Goal: Task Accomplishment & Management: Complete application form

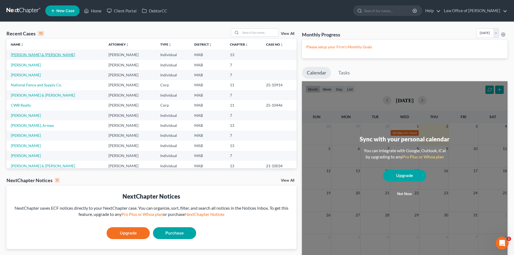
click at [38, 55] on link "[PERSON_NAME] & [PERSON_NAME]" at bounding box center [43, 54] width 64 height 5
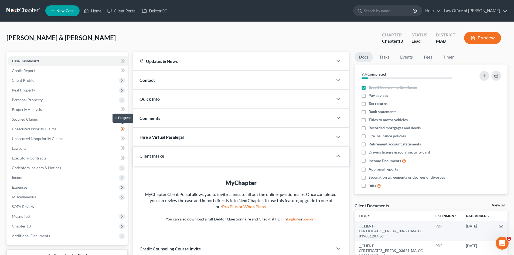
click at [120, 128] on span at bounding box center [122, 129] width 9 height 8
click at [42, 128] on span "Unsecured Priority Claims" at bounding box center [34, 128] width 44 height 5
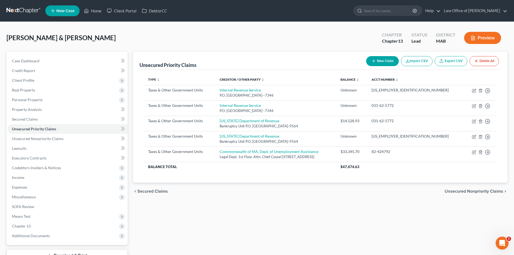
click at [473, 192] on span "Unsecured Nonpriority Claims" at bounding box center [473, 191] width 59 height 4
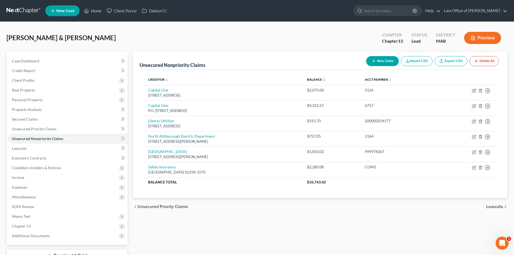
click at [501, 206] on span "Lawsuits" at bounding box center [494, 206] width 17 height 4
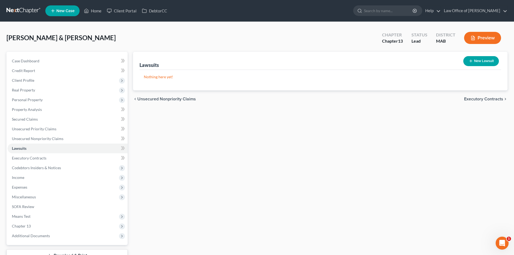
click at [483, 98] on span "Executory Contracts" at bounding box center [483, 99] width 39 height 4
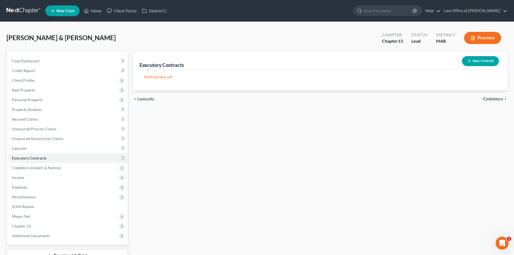
click at [483, 98] on span "Codebtors" at bounding box center [493, 99] width 20 height 4
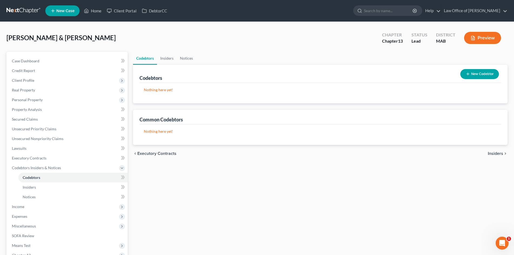
click at [496, 153] on span "Insiders" at bounding box center [495, 153] width 15 height 4
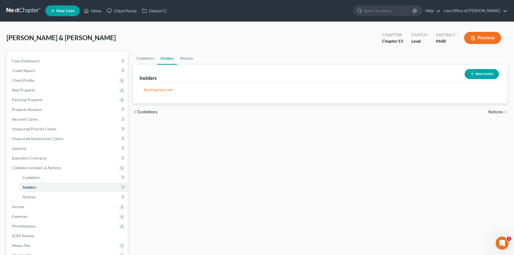
click at [498, 110] on span "Notices" at bounding box center [495, 112] width 15 height 4
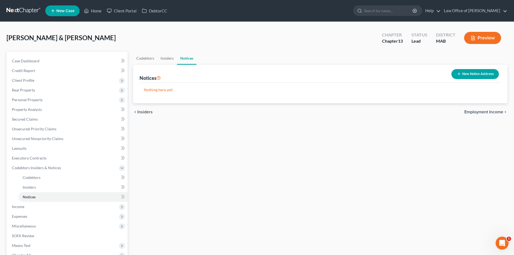
click at [495, 111] on span "Employment Income" at bounding box center [483, 112] width 39 height 4
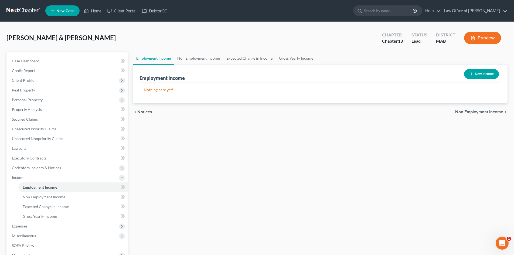
click at [484, 71] on button "New Income" at bounding box center [481, 74] width 35 height 10
select select "0"
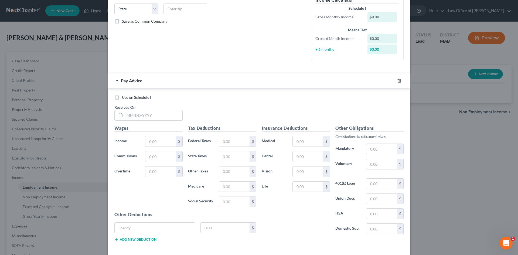
scroll to position [133, 0]
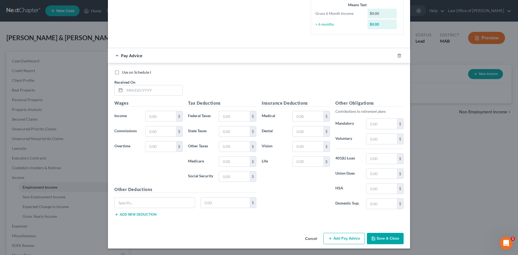
click at [310, 237] on button "Cancel" at bounding box center [311, 238] width 20 height 11
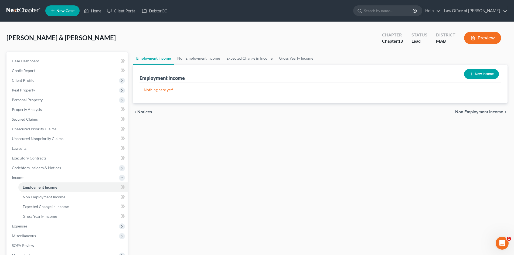
click at [494, 112] on span "Non Employment Income" at bounding box center [479, 112] width 48 height 4
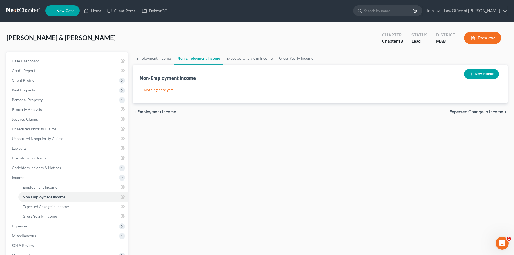
click at [483, 70] on button "New Income" at bounding box center [481, 74] width 35 height 10
select select "0"
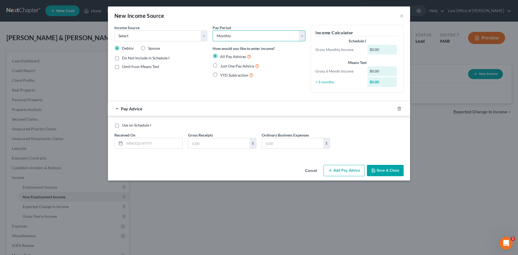
click at [300, 33] on select "Select Monthly Twice Monthly Every Other Week Weekly" at bounding box center [259, 35] width 93 height 11
click at [203, 36] on select "Select Unemployment Disability (from employer) Pension Retirement Social Securi…" at bounding box center [160, 35] width 93 height 11
select select "10"
click at [114, 30] on select "Select Unemployment Disability (from employer) Pension Retirement Social Securi…" at bounding box center [160, 35] width 93 height 11
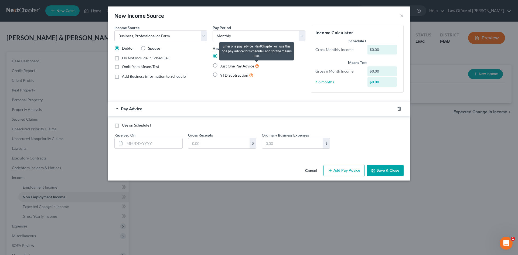
click at [255, 67] on icon at bounding box center [257, 65] width 4 height 5
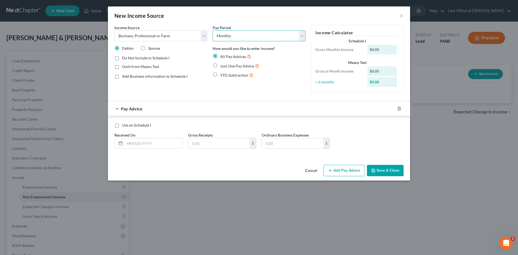
click at [301, 34] on select "Select Monthly Twice Monthly Every Other Week Weekly" at bounding box center [259, 35] width 93 height 11
click at [122, 77] on label "Add Business information to Schedule I" at bounding box center [155, 76] width 66 height 5
click at [124, 77] on input "Add Business information to Schedule I" at bounding box center [126, 76] width 4 height 4
checkbox input "true"
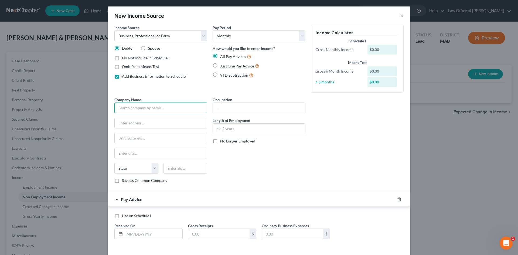
click at [151, 108] on input "text" at bounding box center [160, 107] width 93 height 11
type input "[PERSON_NAME]"
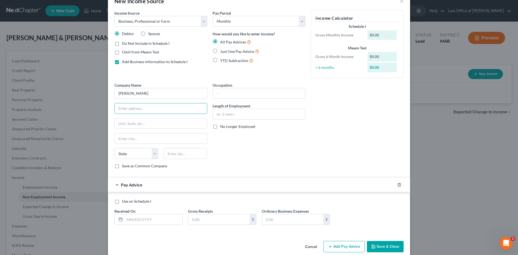
scroll to position [23, 0]
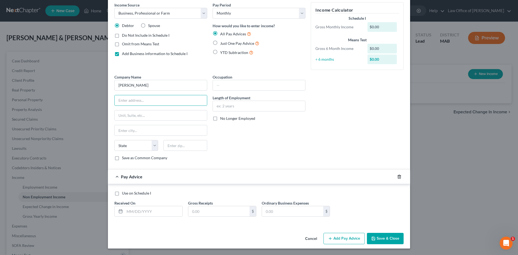
click at [398, 176] on polyline "button" at bounding box center [399, 176] width 3 height 0
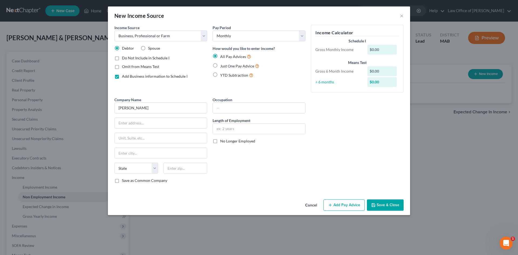
scroll to position [0, 0]
click at [122, 76] on label "Add Business information to Schedule I" at bounding box center [155, 76] width 66 height 5
click at [124, 76] on input "Add Business information to Schedule I" at bounding box center [126, 76] width 4 height 4
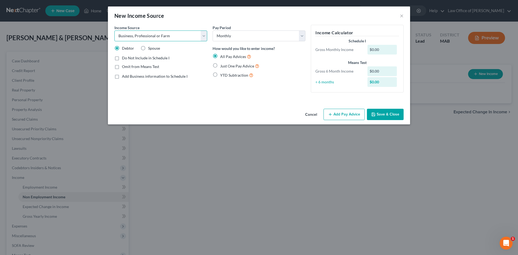
click at [204, 35] on select "Select Unemployment Disability (from employer) Pension Retirement Social Securi…" at bounding box center [160, 35] width 93 height 11
click at [114, 30] on select "Select Unemployment Disability (from employer) Pension Retirement Social Securi…" at bounding box center [160, 35] width 93 height 11
click at [209, 179] on div "New Income Source × Income Source * Select Unemployment Disability (from employ…" at bounding box center [259, 127] width 518 height 255
click at [122, 78] on label "Add Business information to Schedule I" at bounding box center [155, 76] width 66 height 5
click at [124, 77] on input "Add Business information to Schedule I" at bounding box center [126, 76] width 4 height 4
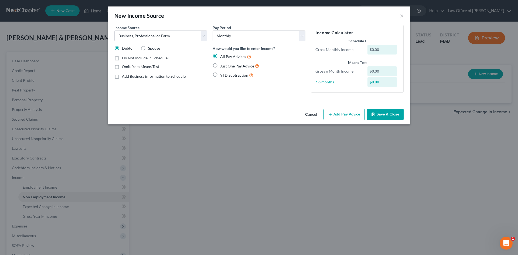
checkbox input "true"
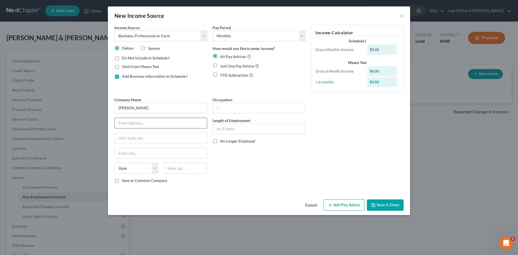
click at [171, 125] on input "text" at bounding box center [161, 123] width 92 height 10
type input "[STREET_ADDRESS]"
type input "[GEOGRAPHIC_DATA]"
select select "22"
type input "02760"
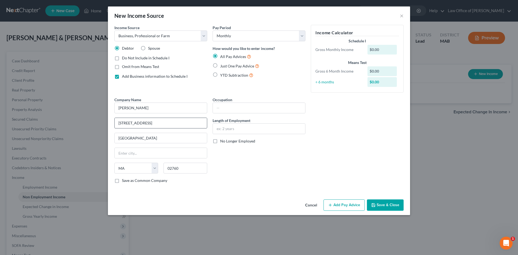
type input "[GEOGRAPHIC_DATA]"
click at [239, 111] on input "text" at bounding box center [259, 108] width 92 height 10
type input "[PERSON_NAME]"
type input "self employef 40 years"
click at [355, 204] on button "Add Pay Advice" at bounding box center [343, 204] width 41 height 11
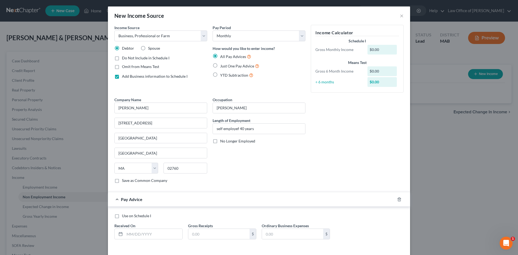
scroll to position [23, 0]
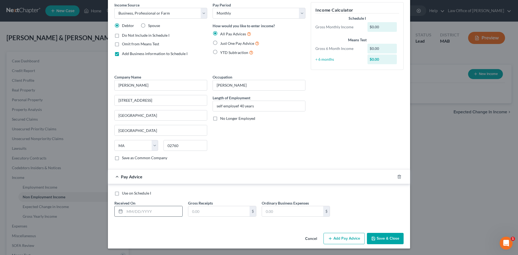
click at [158, 208] on input "text" at bounding box center [154, 211] width 58 height 10
type input "9"
type input "[DATE]"
type input "258,359"
type input "162,405"
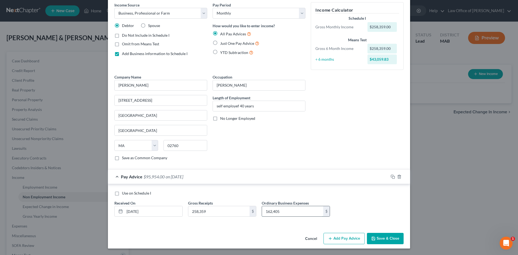
click at [288, 210] on input "162,405" at bounding box center [292, 211] width 61 height 10
click at [391, 25] on div "$258,359.00" at bounding box center [382, 27] width 30 height 10
drag, startPoint x: 388, startPoint y: 239, endPoint x: 259, endPoint y: 235, distance: 129.0
click at [259, 237] on div "Cancel Add Pay Advice Save & Close" at bounding box center [259, 240] width 302 height 18
click at [122, 195] on label "Use on Schedule I" at bounding box center [136, 192] width 29 height 5
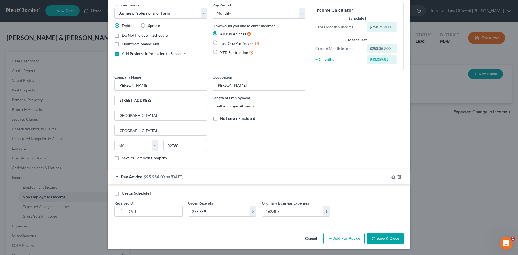
click at [124, 194] on input "Use on Schedule I" at bounding box center [126, 192] width 4 height 4
checkbox input "true"
click at [220, 43] on label "Just One Pay Advice" at bounding box center [239, 43] width 39 height 6
click at [222, 43] on input "Just One Pay Advice" at bounding box center [224, 42] width 4 height 4
radio input "true"
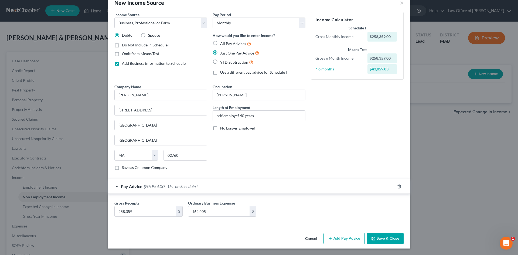
scroll to position [8, 0]
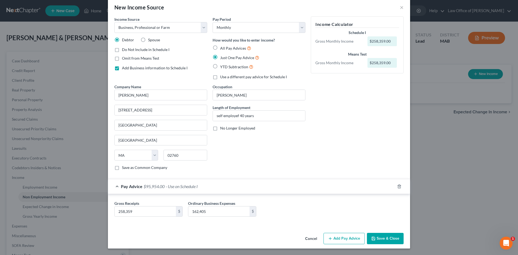
click at [211, 186] on div "Pay Advice $95,954.00 - Use on Schedule I" at bounding box center [251, 186] width 287 height 14
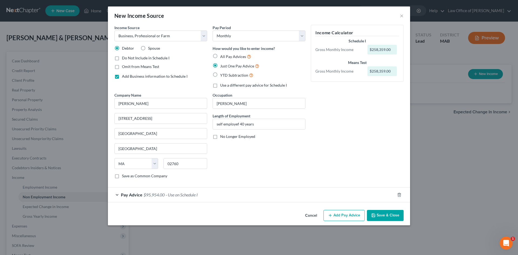
scroll to position [0, 0]
click at [118, 193] on div "Pay Advice $95,954.00 - Use on Schedule I" at bounding box center [251, 194] width 287 height 14
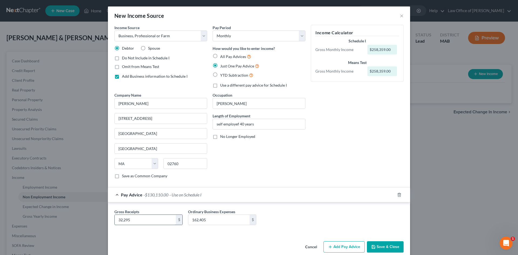
type input "32,295"
type input "20,301"
click at [389, 243] on button "Save & Close" at bounding box center [385, 246] width 37 height 11
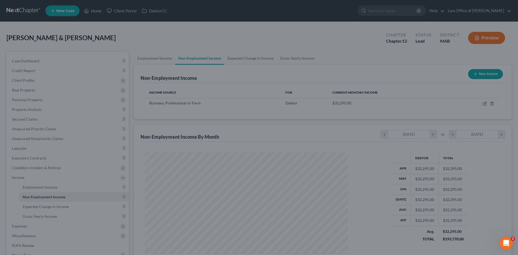
scroll to position [101, 212]
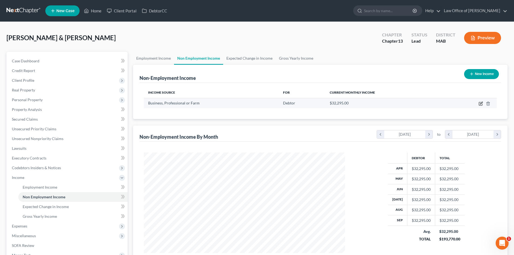
click at [482, 103] on icon "button" at bounding box center [481, 103] width 2 height 2
select select "10"
select select "0"
select select "22"
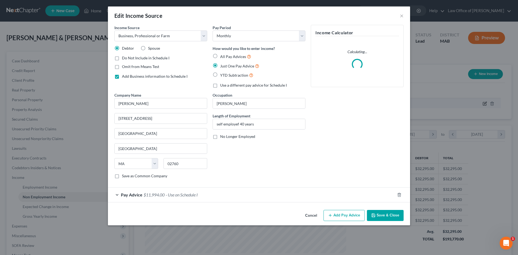
scroll to position [101, 214]
click at [220, 86] on label "Use a different pay advice for Schedule I" at bounding box center [253, 85] width 67 height 5
click at [222, 86] on input "Use a different pay advice for Schedule I" at bounding box center [224, 85] width 4 height 4
checkbox input "true"
click at [354, 215] on button "Add Pay Advice" at bounding box center [343, 215] width 41 height 11
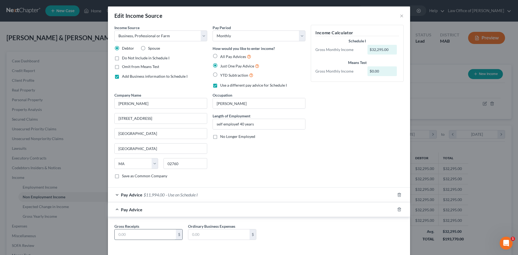
click at [152, 237] on input "text" at bounding box center [145, 234] width 61 height 10
type input "258,359"
type input "162,405"
click at [291, 234] on div "Gross Receipts 258,359 $ Ordinary Business Expenses 162,405 $" at bounding box center [259, 233] width 294 height 21
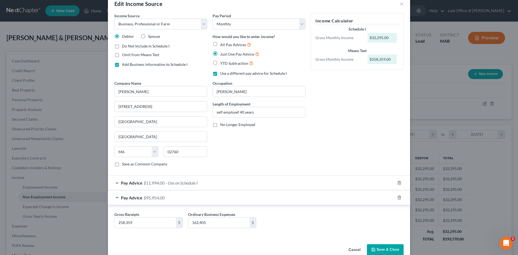
scroll to position [23, 0]
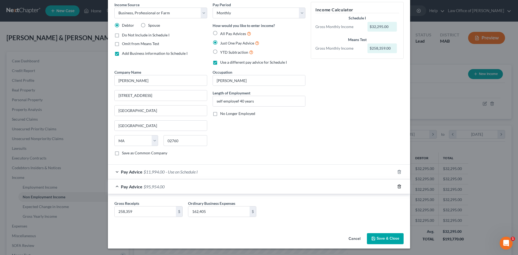
click at [398, 186] on icon "button" at bounding box center [399, 187] width 2 height 4
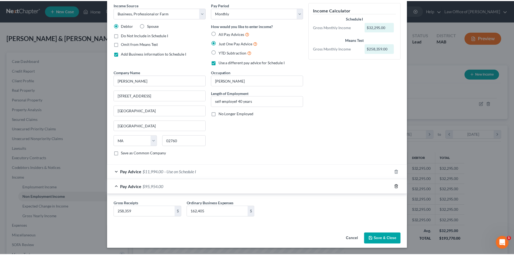
scroll to position [0, 0]
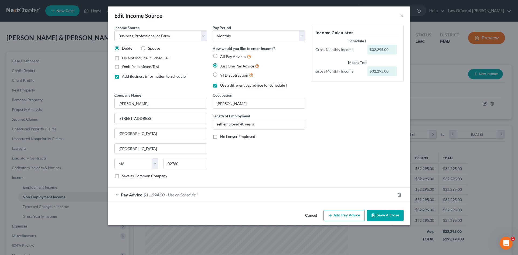
click at [389, 49] on div "$32,295.00" at bounding box center [382, 50] width 30 height 10
click at [220, 74] on label "YTD Subtraction" at bounding box center [236, 75] width 33 height 6
click at [222, 74] on input "YTD Subtraction" at bounding box center [224, 74] width 4 height 4
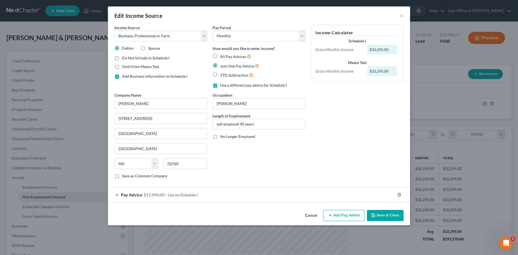
radio input "true"
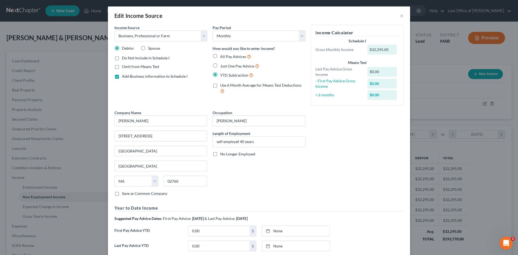
click at [220, 65] on label "Just One Pay Advice" at bounding box center [239, 66] width 39 height 6
click at [222, 65] on input "Just One Pay Advice" at bounding box center [224, 65] width 4 height 4
radio input "true"
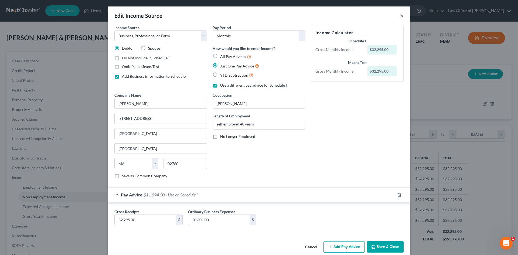
click at [400, 13] on button "×" at bounding box center [402, 15] width 4 height 6
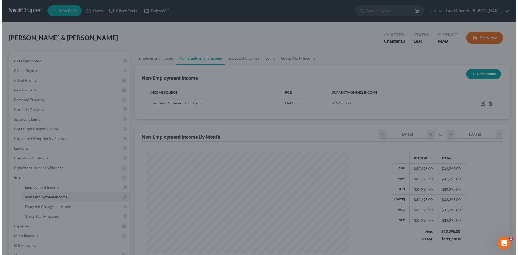
scroll to position [269588, 269477]
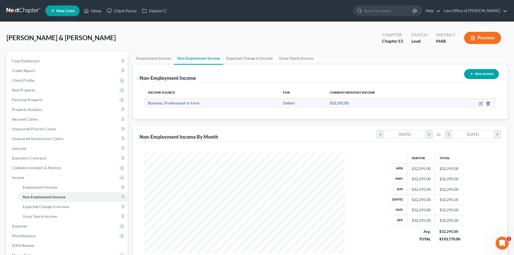
click at [487, 102] on icon "button" at bounding box center [488, 103] width 4 height 4
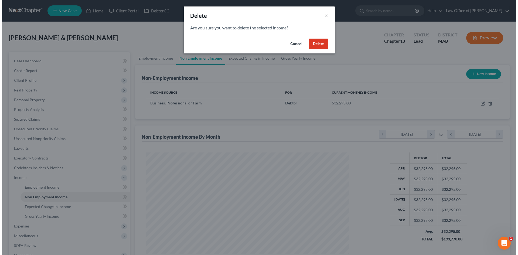
scroll to position [101, 214]
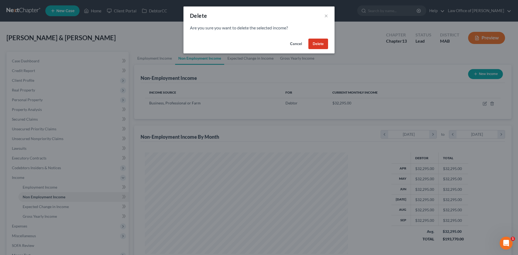
click at [318, 42] on button "Delete" at bounding box center [318, 44] width 20 height 11
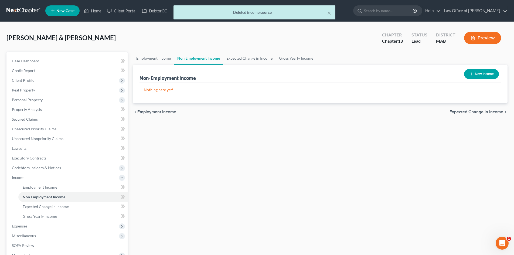
click at [485, 73] on button "New Income" at bounding box center [481, 74] width 35 height 10
select select "0"
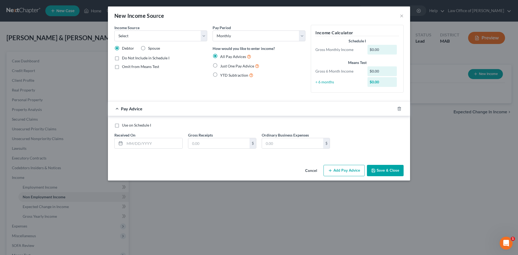
click at [122, 126] on label "Use on Schedule I" at bounding box center [136, 124] width 29 height 5
click at [124, 126] on input "Use on Schedule I" at bounding box center [126, 124] width 4 height 4
checkbox input "true"
drag, startPoint x: 214, startPoint y: 65, endPoint x: 206, endPoint y: 78, distance: 15.3
click at [220, 66] on label "Just One Pay Advice" at bounding box center [239, 66] width 39 height 6
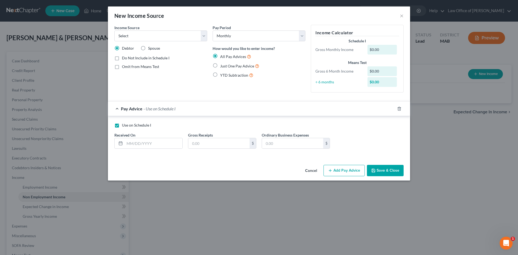
click at [222, 66] on input "Just One Pay Advice" at bounding box center [224, 65] width 4 height 4
radio input "true"
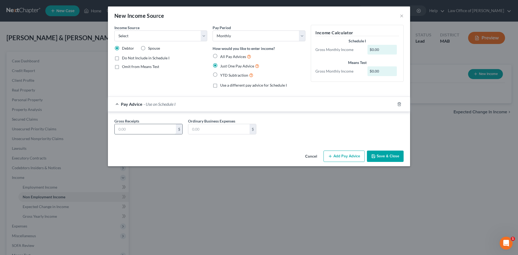
click at [157, 131] on input "text" at bounding box center [145, 129] width 61 height 10
type input "11,994"
click at [387, 157] on button "Save & Close" at bounding box center [385, 155] width 37 height 11
click at [203, 35] on select "Select Unemployment Disability (from employer) Pension Retirement Social Securi…" at bounding box center [160, 35] width 93 height 11
select select "10"
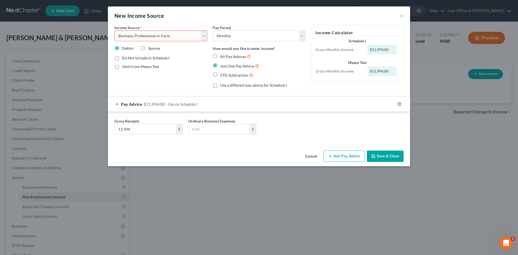
click at [114, 30] on select "Select Unemployment Disability (from employer) Pension Retirement Social Securi…" at bounding box center [160, 35] width 93 height 11
click at [389, 153] on button "Save & Close" at bounding box center [385, 155] width 37 height 11
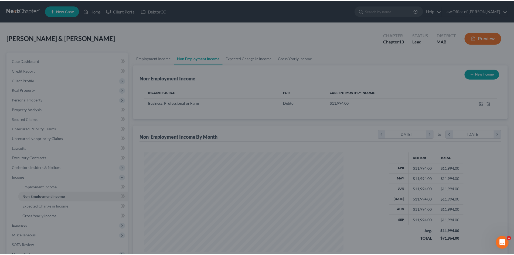
scroll to position [269588, 269477]
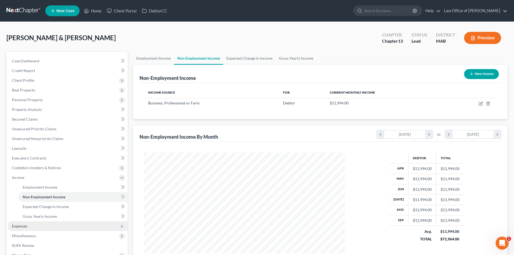
click at [19, 227] on span "Expenses" at bounding box center [19, 226] width 15 height 5
click at [36, 195] on link "Home" at bounding box center [72, 197] width 109 height 10
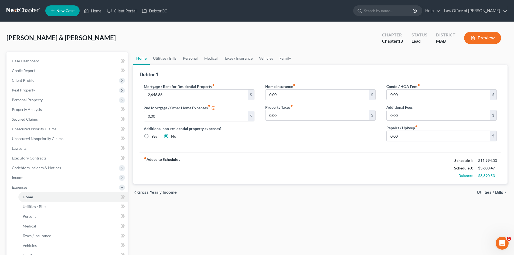
click at [496, 192] on span "Utilities / Bills" at bounding box center [490, 192] width 26 height 4
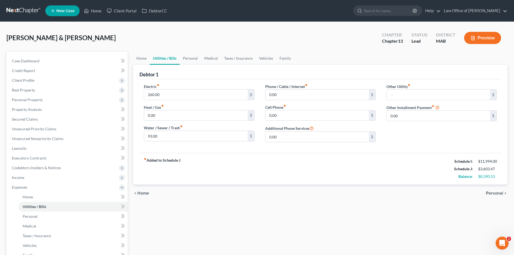
click at [497, 194] on span "Personal" at bounding box center [494, 193] width 17 height 4
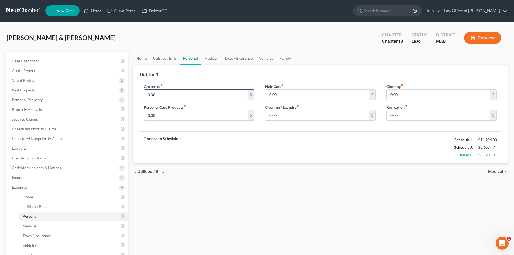
click at [166, 93] on input "0.00" at bounding box center [195, 95] width 103 height 10
type input "1,068"
type input "94"
type input "150"
type input "82"
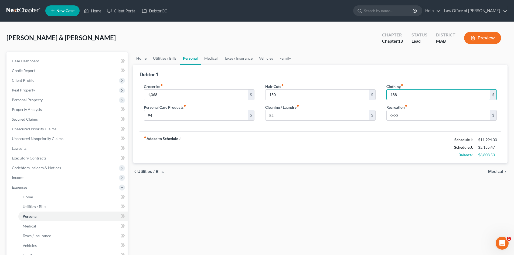
type input "188"
type input "321"
click at [494, 171] on span "Medical" at bounding box center [495, 171] width 15 height 4
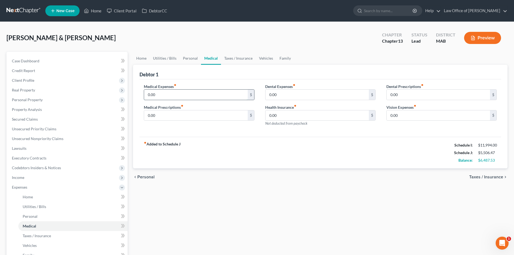
click at [176, 95] on input "0.00" at bounding box center [195, 95] width 103 height 10
type input "1,625"
click at [498, 178] on span "Taxes / Insurance" at bounding box center [486, 177] width 34 height 4
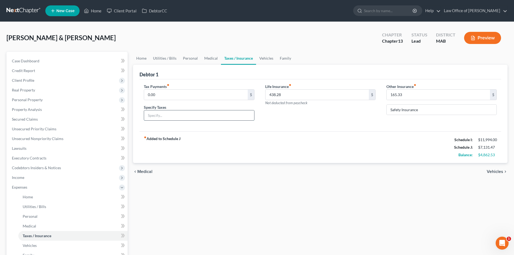
click at [215, 118] on input "text" at bounding box center [199, 115] width 110 height 10
click at [215, 117] on input "text" at bounding box center [199, 115] width 110 height 10
click at [208, 99] on input "0.00" at bounding box center [195, 95] width 103 height 10
click at [197, 112] on input "text" at bounding box center [199, 115] width 110 height 10
type input "Estimated taxes"
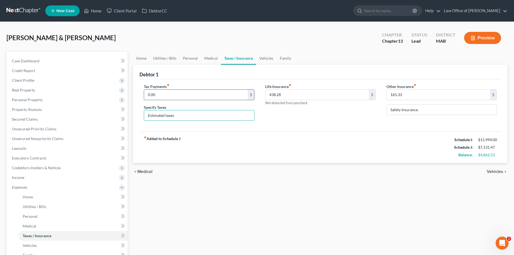
click at [185, 94] on input "0.00" at bounding box center [195, 95] width 103 height 10
type input "2,600"
click at [492, 172] on span "Vehicles" at bounding box center [495, 171] width 16 height 4
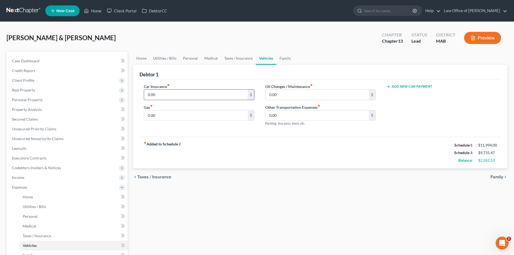
click at [199, 98] on input "0.00" at bounding box center [195, 95] width 103 height 10
type input "180"
click at [498, 179] on span "Family" at bounding box center [496, 177] width 13 height 4
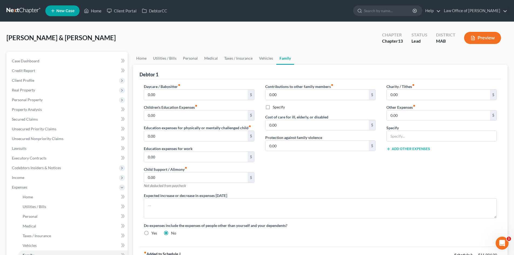
click at [418, 148] on button "Add Other Expenses" at bounding box center [408, 149] width 44 height 4
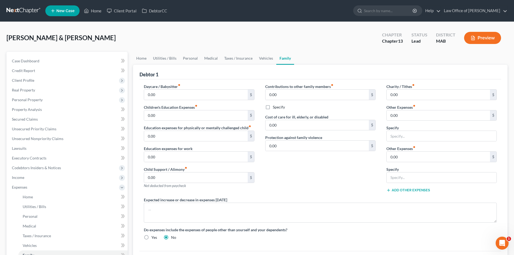
click at [421, 189] on button "Add Other Expenses" at bounding box center [408, 190] width 44 height 4
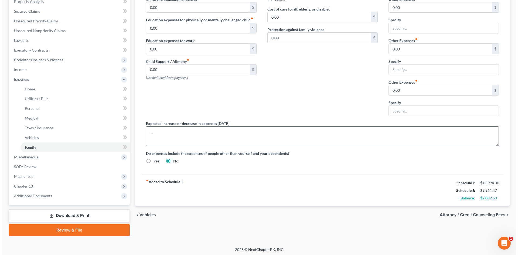
scroll to position [109, 0]
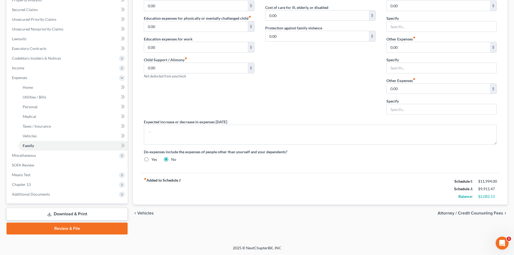
click at [478, 210] on div "chevron_left Vehicles Attorney / Credit Counseling Fees chevron_right" at bounding box center [320, 212] width 374 height 17
click at [478, 213] on span "Attorney / Credit Counseling Fees" at bounding box center [470, 213] width 66 height 4
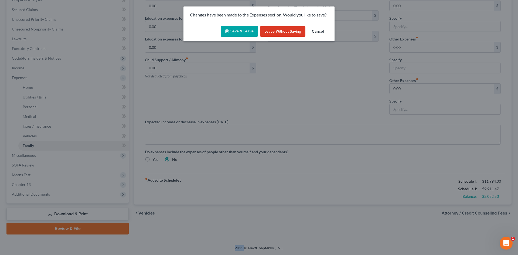
click at [317, 30] on button "Cancel" at bounding box center [317, 31] width 20 height 11
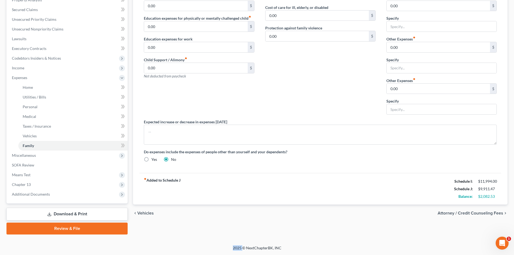
click at [471, 213] on span "Attorney / Credit Counseling Fees" at bounding box center [470, 213] width 66 height 4
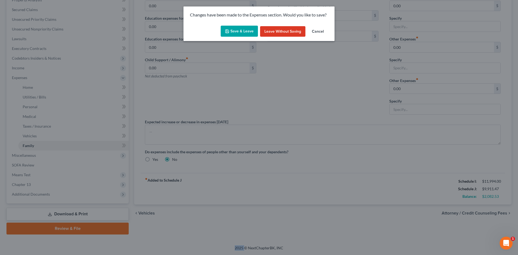
click at [248, 30] on button "Save & Leave" at bounding box center [239, 31] width 37 height 11
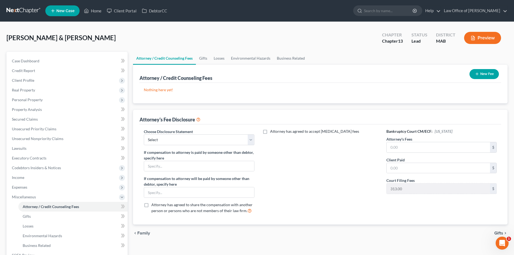
scroll to position [27, 0]
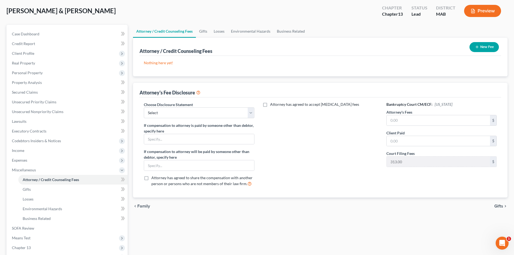
click at [495, 204] on span "Gifts" at bounding box center [498, 206] width 9 height 4
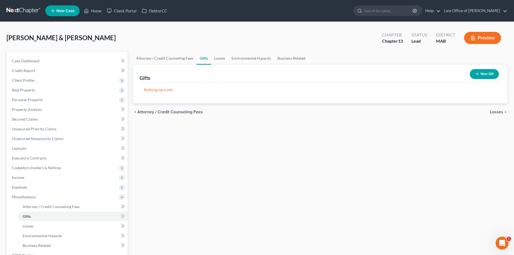
click at [497, 112] on span "Losses" at bounding box center [495, 112] width 13 height 4
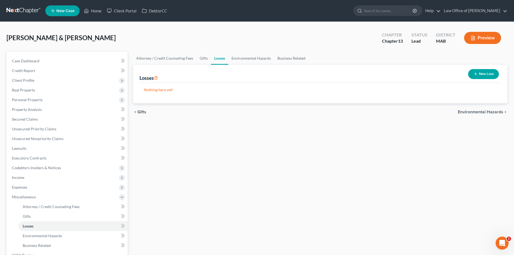
click at [497, 112] on span "Environmental Hazards" at bounding box center [480, 112] width 45 height 4
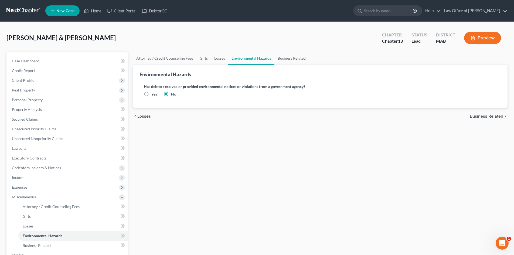
click at [498, 115] on span "Business Related" at bounding box center [486, 116] width 33 height 4
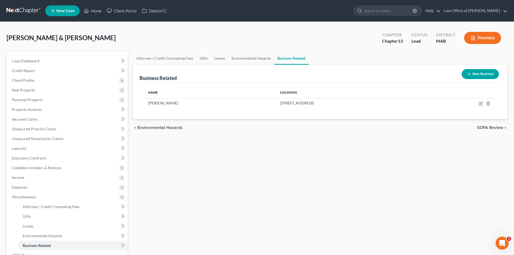
click at [497, 126] on span "SOFA Review" at bounding box center [490, 127] width 26 height 4
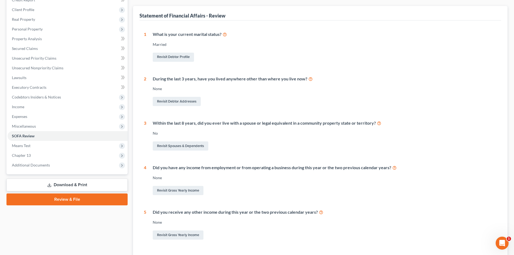
scroll to position [81, 0]
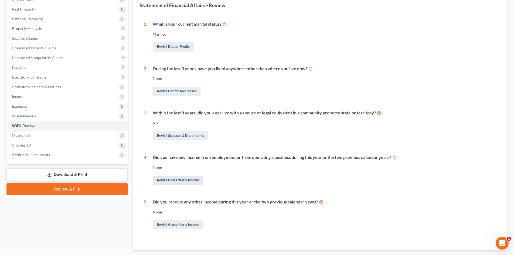
click at [194, 178] on link "Revisit Gross Yearly Income" at bounding box center [178, 180] width 51 height 9
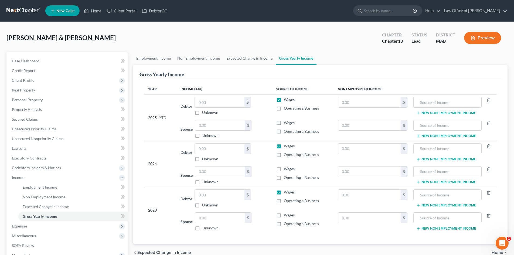
click at [284, 107] on label "Operating a Business" at bounding box center [301, 107] width 35 height 5
click at [286, 107] on input "Operating a Business" at bounding box center [288, 107] width 4 height 4
checkbox input "true"
click at [284, 100] on label "Wages" at bounding box center [289, 99] width 11 height 5
click at [286, 100] on input "Wages" at bounding box center [288, 99] width 4 height 4
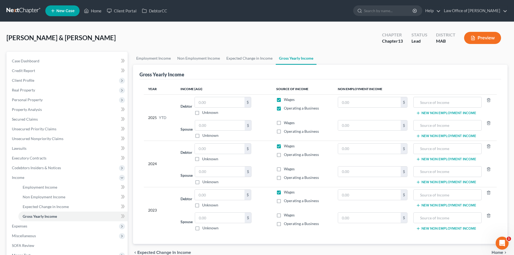
checkbox input "false"
click at [218, 102] on input "text" at bounding box center [220, 102] width 50 height 10
click at [385, 99] on input "text" at bounding box center [369, 102] width 63 height 10
click at [452, 104] on input "text" at bounding box center [447, 102] width 62 height 10
type input "Self employment [PERSON_NAME]"
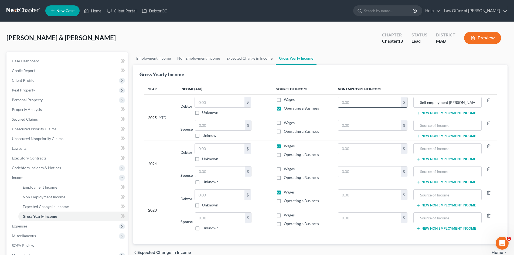
click at [357, 97] on input "text" at bounding box center [369, 102] width 63 height 10
type input "95,954"
click at [418, 101] on input "Self employment [PERSON_NAME]" at bounding box center [447, 102] width 62 height 10
type input "thru 8/31 Self employment [PERSON_NAME]"
click at [284, 156] on label "Operating a Business" at bounding box center [301, 154] width 35 height 5
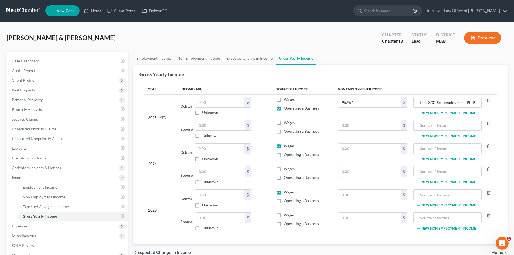
click at [286, 155] on input "Operating a Business" at bounding box center [288, 154] width 4 height 4
checkbox input "true"
click at [284, 146] on label "Wages" at bounding box center [289, 145] width 11 height 5
click at [286, 146] on input "Wages" at bounding box center [288, 145] width 4 height 4
checkbox input "false"
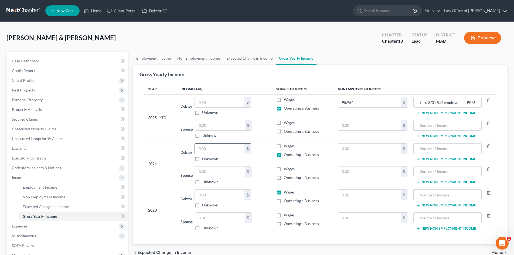
click at [212, 147] on input "text" at bounding box center [220, 148] width 50 height 10
type input "108,917"
click at [362, 150] on input "text" at bounding box center [369, 148] width 63 height 10
type input "134,441"
click at [424, 147] on input "text" at bounding box center [447, 148] width 62 height 10
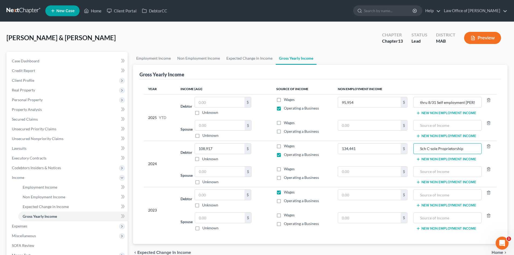
type input "Sch C-sole Proprietorship"
click at [224, 197] on input "text" at bounding box center [220, 195] width 50 height 10
type input "193,102"
click at [284, 193] on label "Wages" at bounding box center [289, 191] width 11 height 5
click at [286, 193] on input "Wages" at bounding box center [288, 191] width 4 height 4
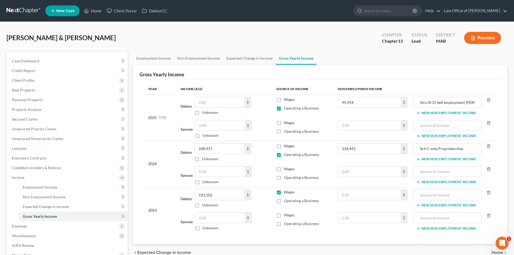
checkbox input "false"
click at [284, 202] on label "Operating a Business" at bounding box center [301, 200] width 35 height 5
click at [286, 201] on input "Operating a Business" at bounding box center [288, 200] width 4 height 4
checkbox input "true"
click at [368, 197] on input "text" at bounding box center [369, 195] width 63 height 10
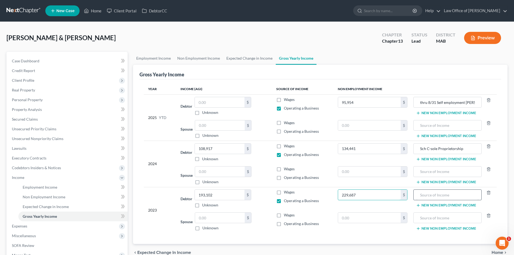
type input "229,687"
click at [442, 192] on input "text" at bounding box center [447, 195] width 62 height 10
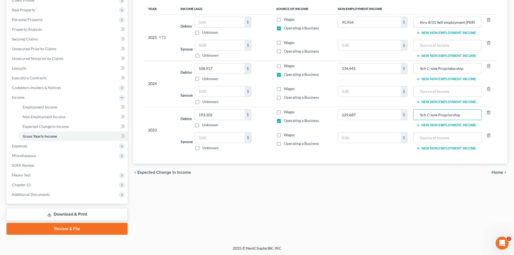
scroll to position [80, 0]
type input "Sch C-sole Propriorship"
click at [500, 171] on span "Home" at bounding box center [497, 172] width 12 height 4
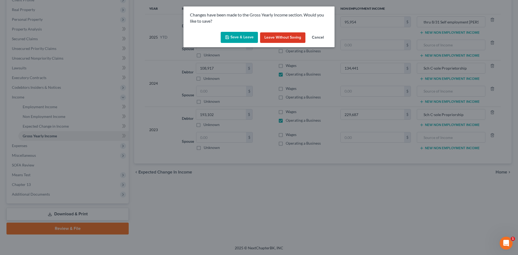
click at [242, 37] on button "Save & Leave" at bounding box center [239, 37] width 37 height 11
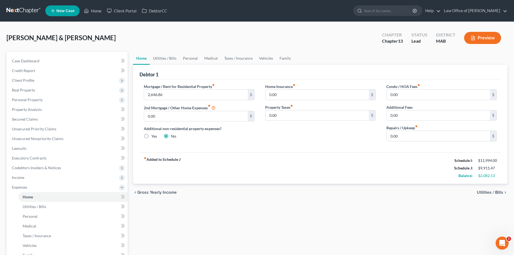
click at [496, 192] on span "Utilities / Bills" at bounding box center [490, 192] width 26 height 4
